Goal: Answer question/provide support

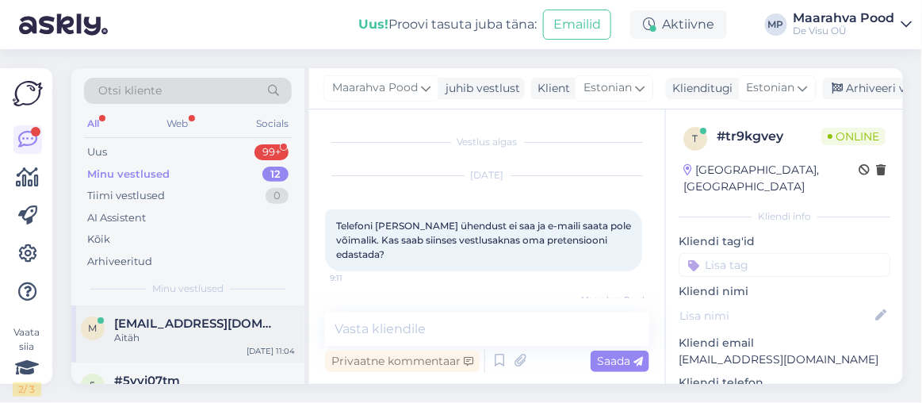
scroll to position [495, 0]
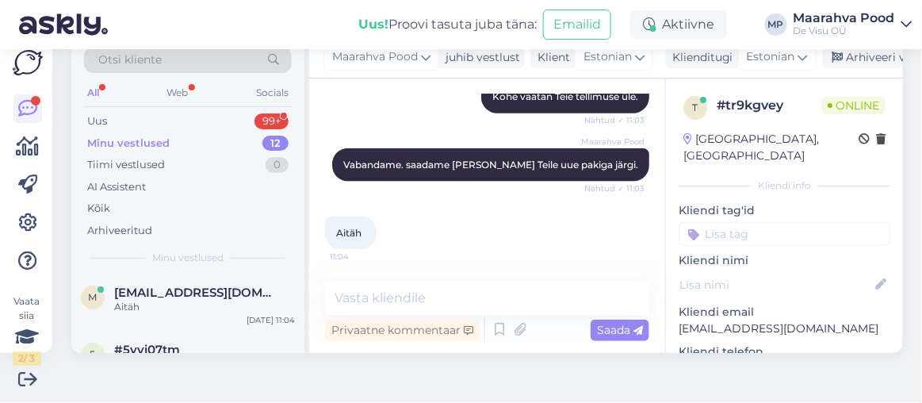
drag, startPoint x: 122, startPoint y: 117, endPoint x: 121, endPoint y: 147, distance: 29.3
click at [121, 147] on div "Uus 99+ Minu vestlused 12 Tiimi vestlused 0 AI Assistent Kõik Arhiveeritud" at bounding box center [188, 175] width 208 height 131
click at [112, 119] on div "Uus 99+" at bounding box center [188, 121] width 208 height 22
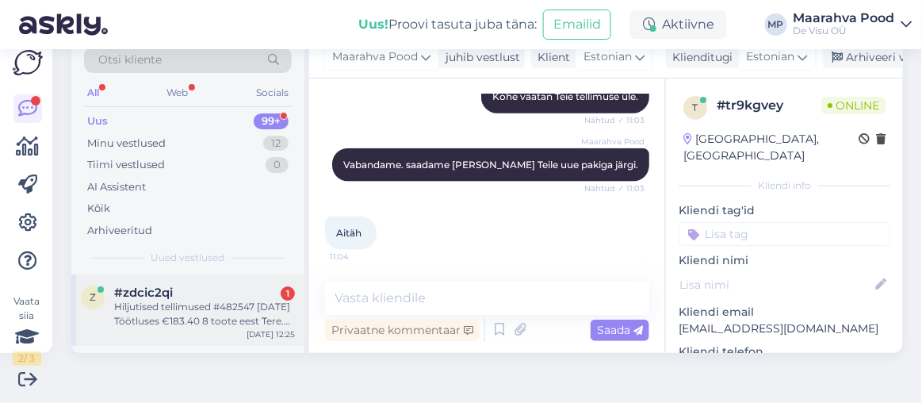
click at [219, 302] on div "Hiljutised tellimused #482547 [DATE] Töötluses €183.40 8 toote eest Tere. Milli…" at bounding box center [204, 314] width 181 height 29
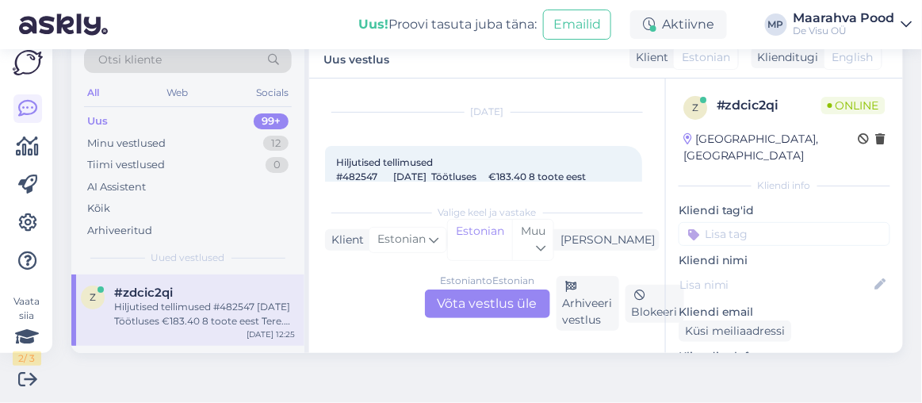
click at [488, 300] on div "Estonian to Estonian Võta vestlus üle" at bounding box center [487, 303] width 125 height 29
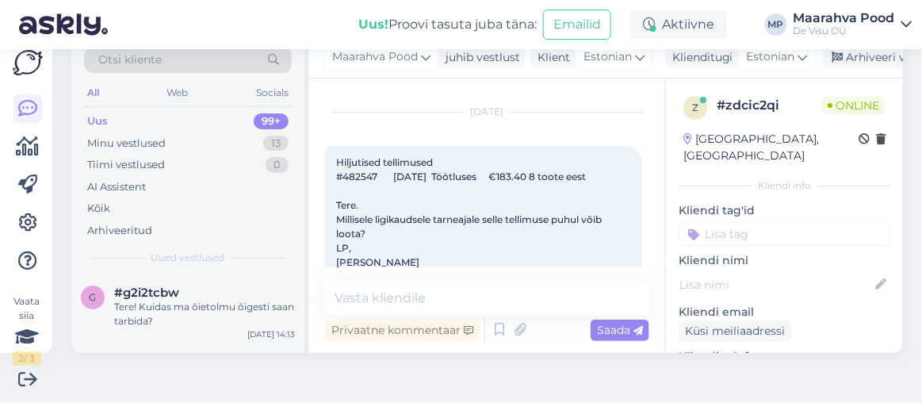
scroll to position [75, 0]
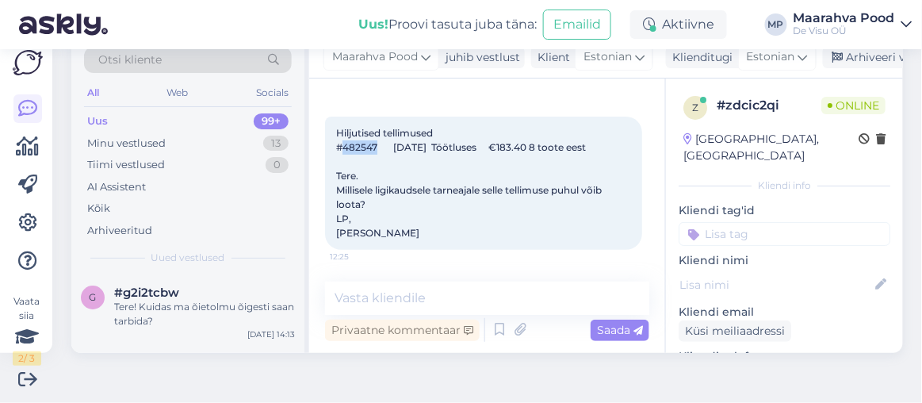
drag, startPoint x: 377, startPoint y: 128, endPoint x: 345, endPoint y: 128, distance: 32.5
click at [345, 128] on span "Hiljutised tellimused #482547 [DATE] Töötluses €183.40 8 toote eest Tere. Milli…" at bounding box center [470, 183] width 268 height 112
copy span "482547"
click at [465, 294] on textarea at bounding box center [487, 297] width 324 height 33
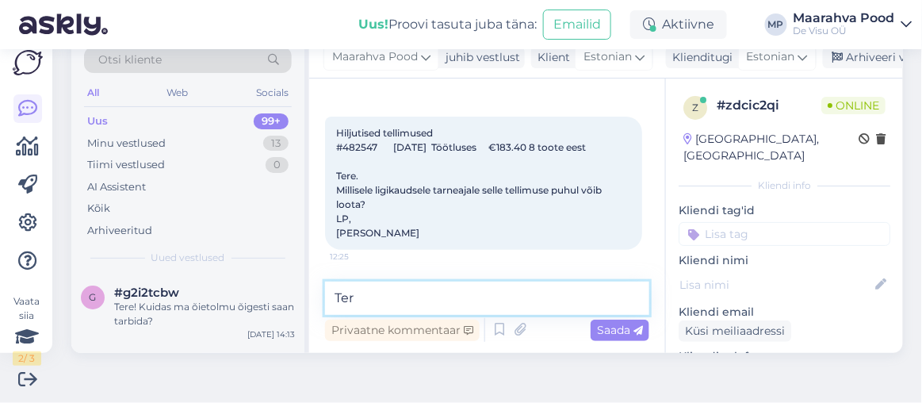
type textarea "Tere"
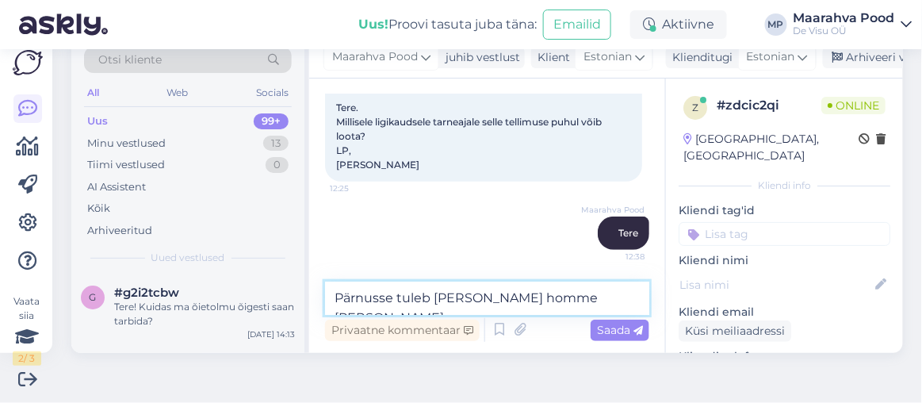
type textarea "Pärnusse tuleb [PERSON_NAME] homme [PERSON_NAME]"
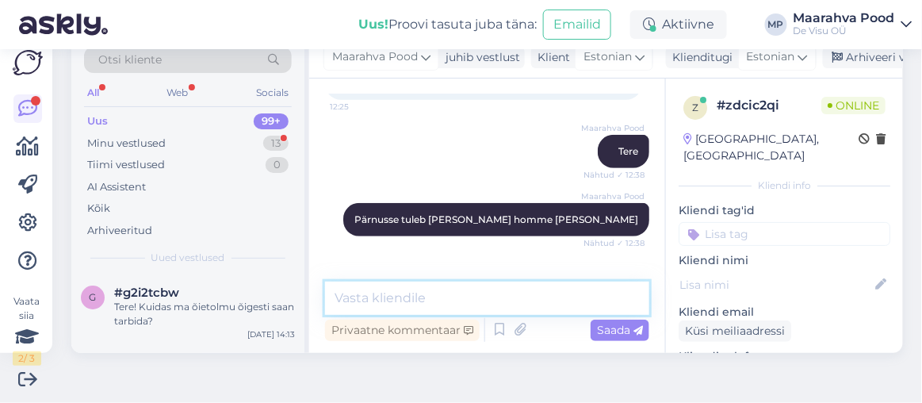
scroll to position [280, 0]
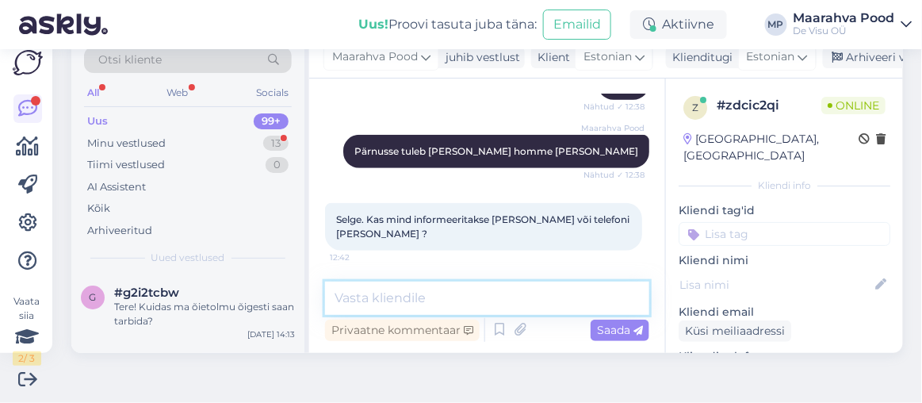
click at [458, 298] on textarea at bounding box center [487, 297] width 324 height 33
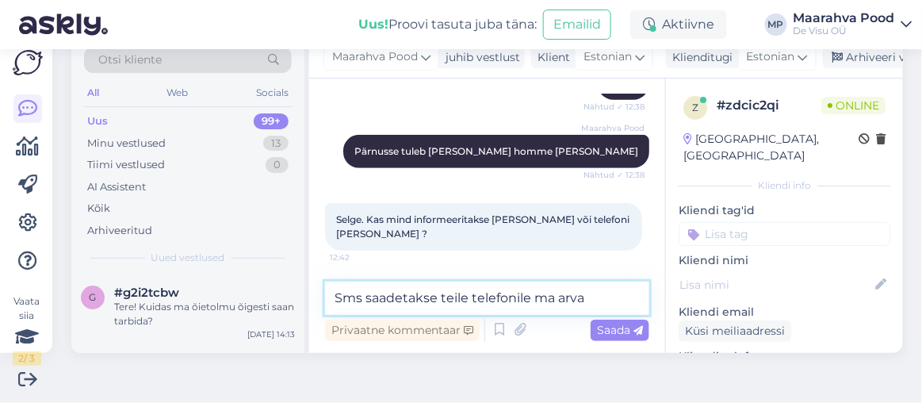
type textarea "Sms saadetakse teile telefonile ma [PERSON_NAME]"
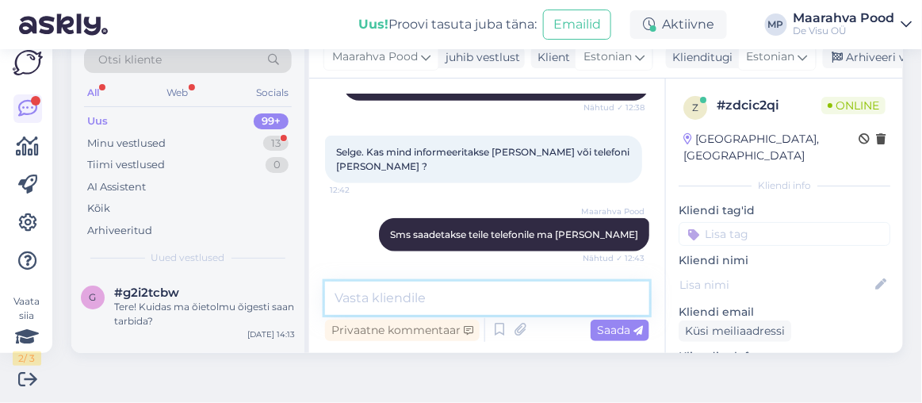
scroll to position [415, 0]
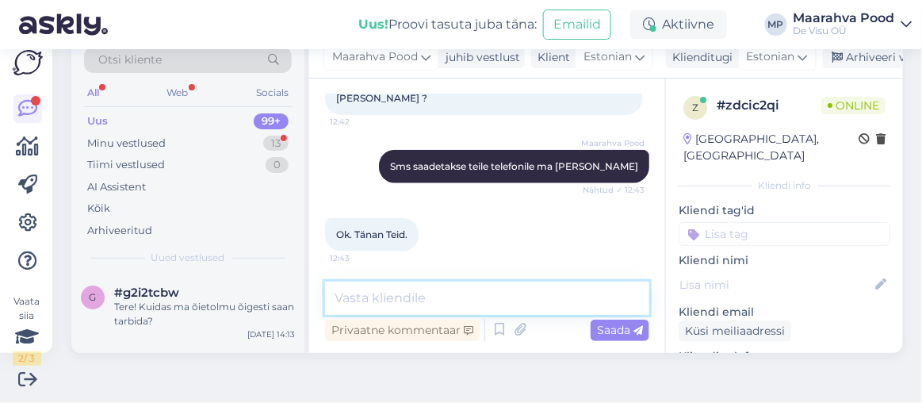
click at [483, 296] on textarea at bounding box center [487, 297] width 324 height 33
type textarea ":)"
